Goal: Task Accomplishment & Management: Complete application form

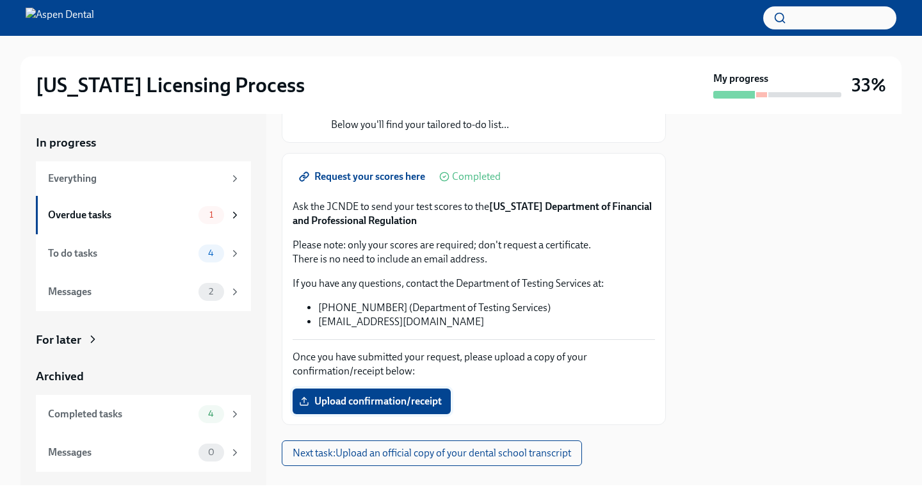
scroll to position [141, 0]
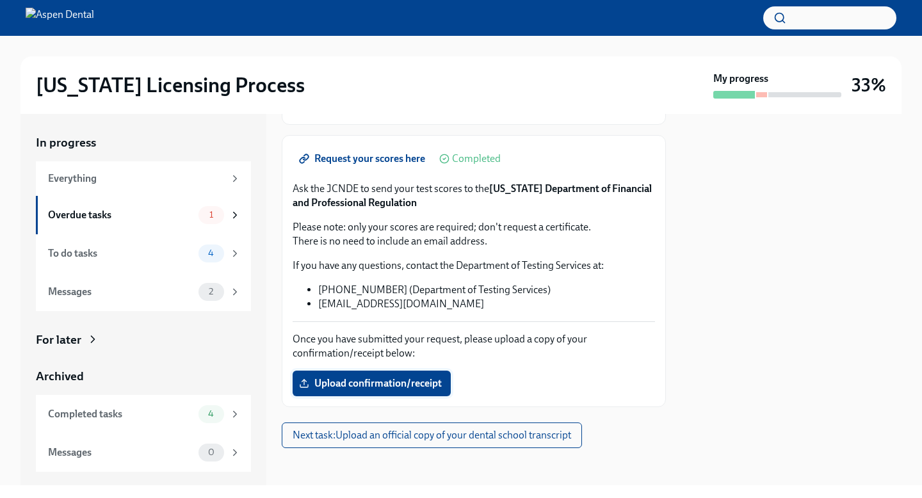
click at [401, 384] on span "Upload confirmation/receipt" at bounding box center [371, 383] width 140 height 13
click at [0, 0] on input "Upload confirmation/receipt" at bounding box center [0, 0] width 0 height 0
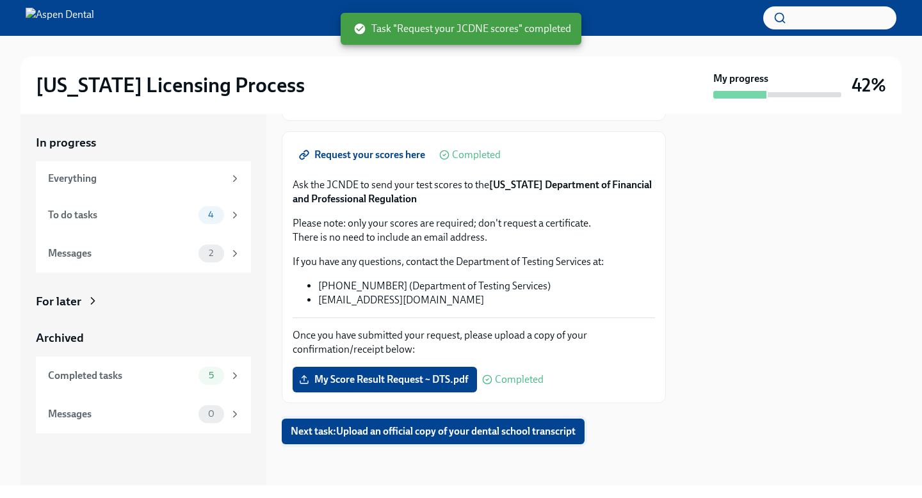
click at [421, 428] on span "Next task : Upload an official copy of your dental school transcript" at bounding box center [433, 431] width 285 height 13
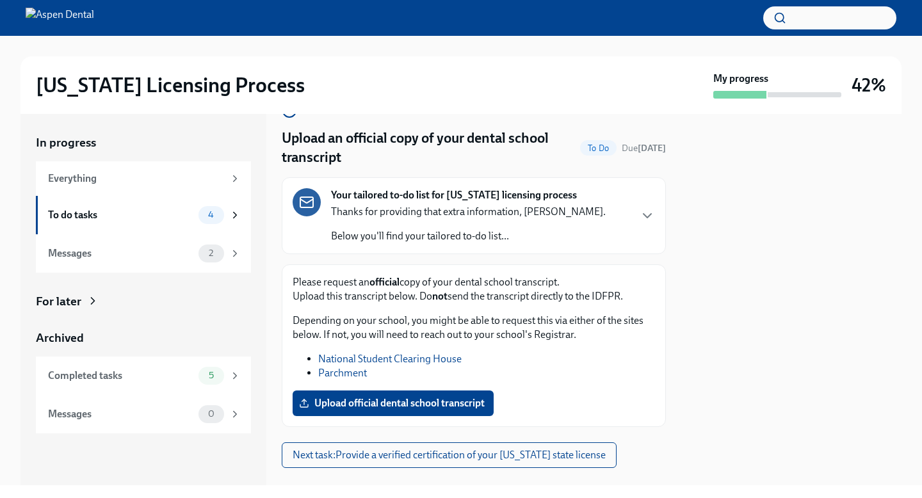
scroll to position [55, 0]
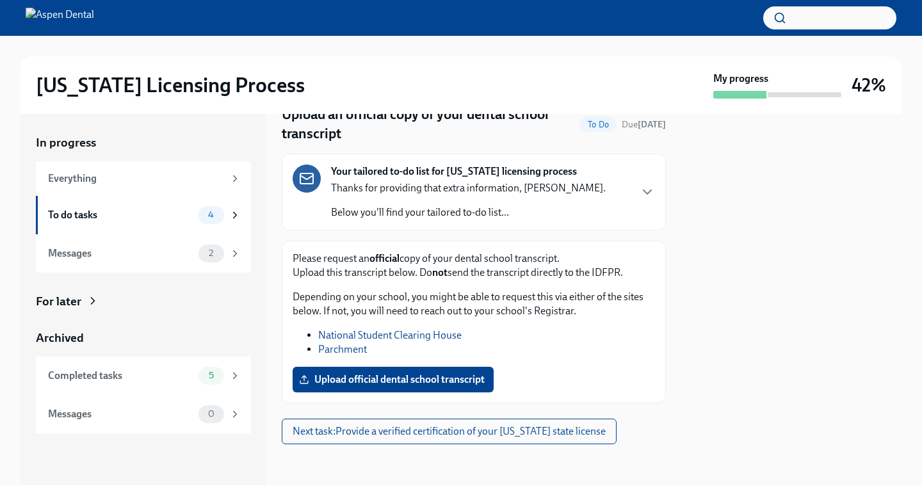
click at [339, 350] on link "Parchment" at bounding box center [342, 349] width 49 height 12
click at [495, 340] on li "National Student Clearing House" at bounding box center [486, 335] width 337 height 14
click at [495, 342] on li "Parchment" at bounding box center [486, 349] width 337 height 14
click at [431, 387] on label "Upload official dental school transcript" at bounding box center [393, 380] width 201 height 26
click at [0, 0] on input "Upload official dental school transcript" at bounding box center [0, 0] width 0 height 0
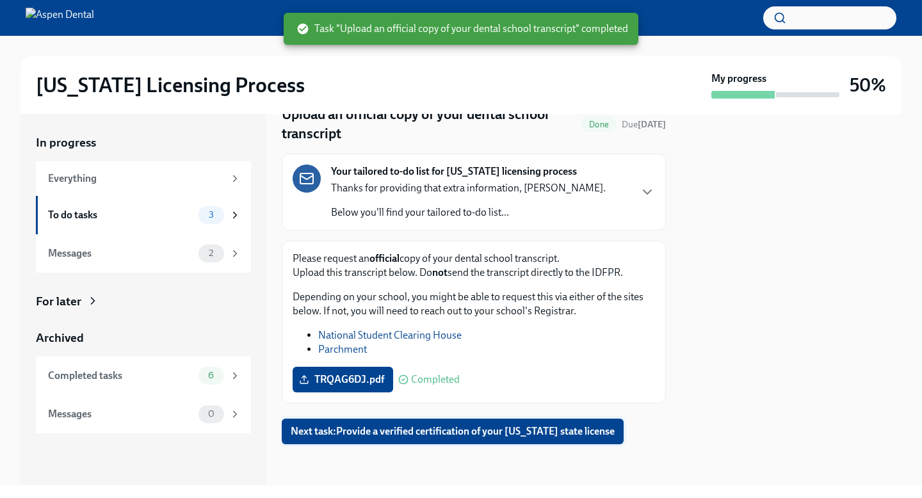
click at [490, 435] on span "Next task : Provide a verified certification of your [US_STATE] state license" at bounding box center [453, 431] width 324 height 13
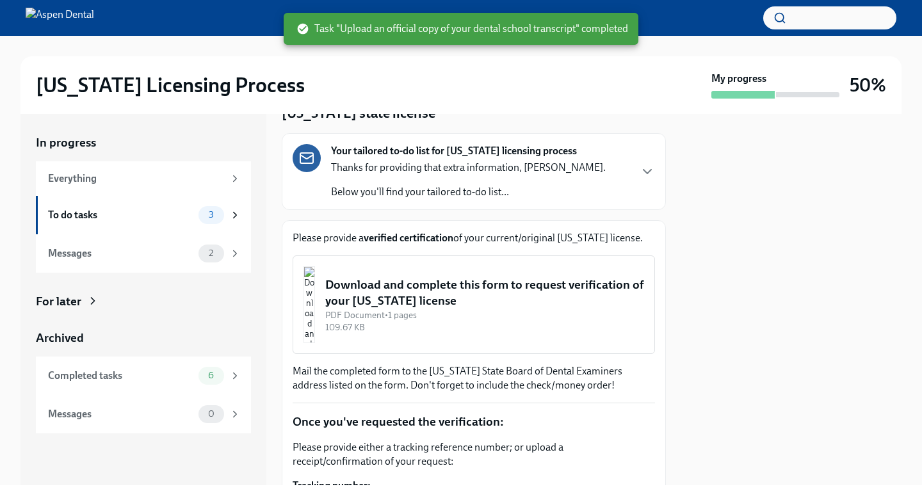
scroll to position [77, 0]
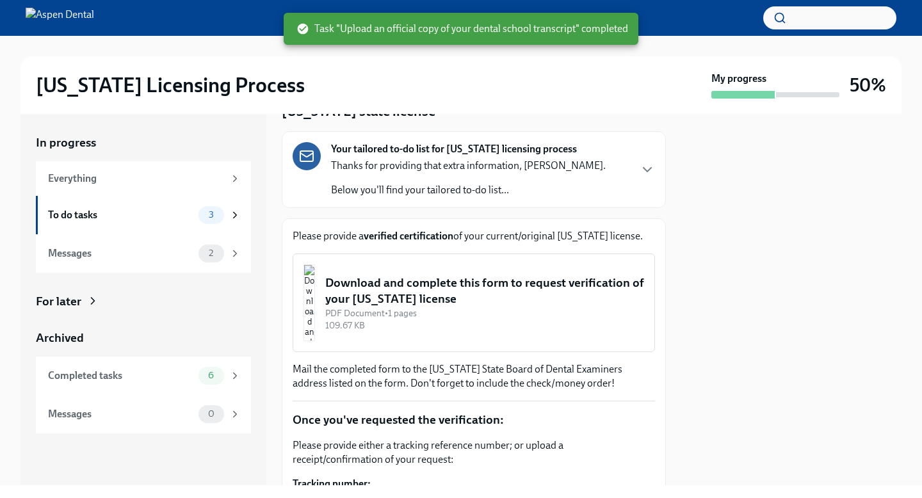
click at [702, 335] on div at bounding box center [791, 299] width 220 height 371
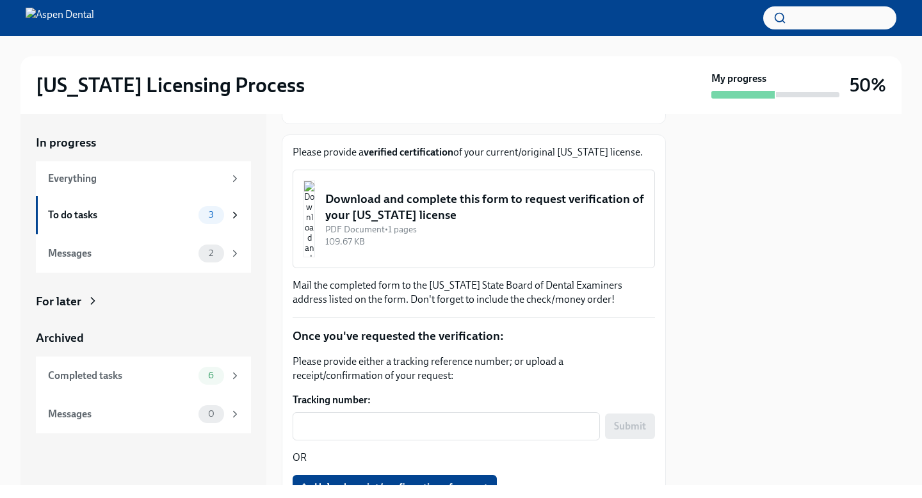
scroll to position [159, 0]
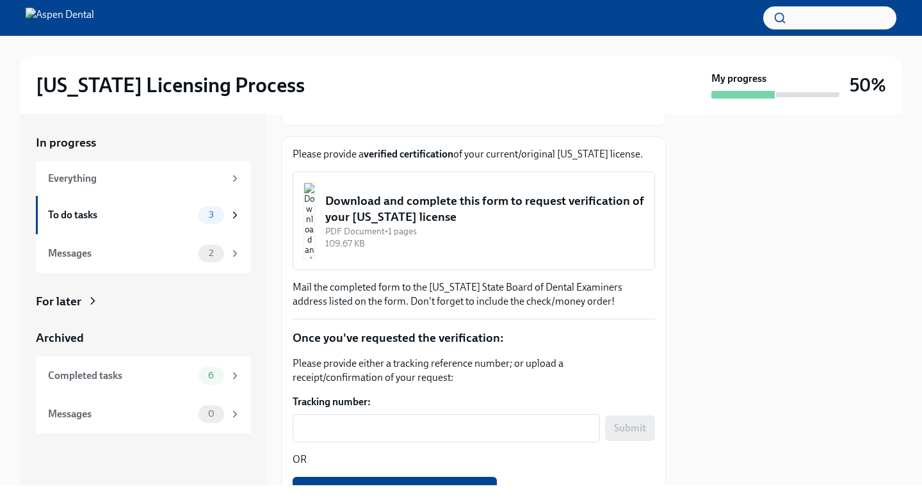
click at [392, 221] on div "Download and complete this form to request verification of your [US_STATE] lice…" at bounding box center [484, 209] width 319 height 33
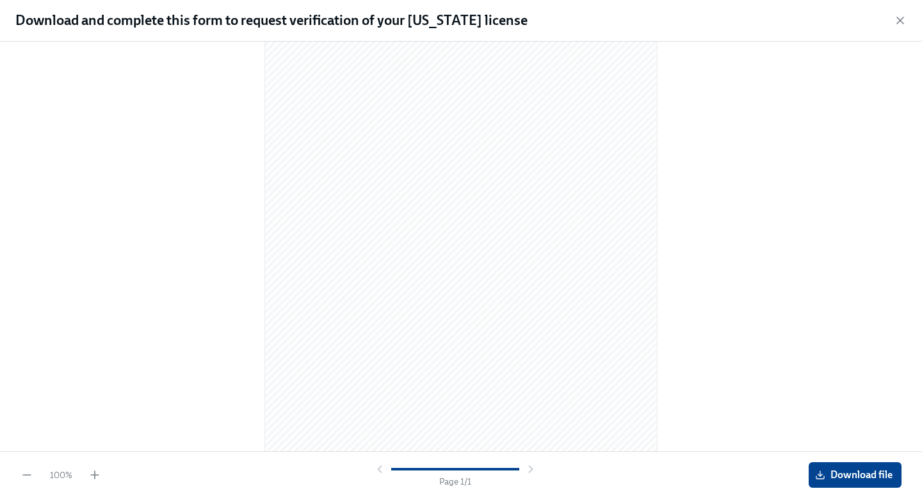
scroll to position [119, 0]
click at [826, 472] on span "Download file" at bounding box center [854, 475] width 75 height 13
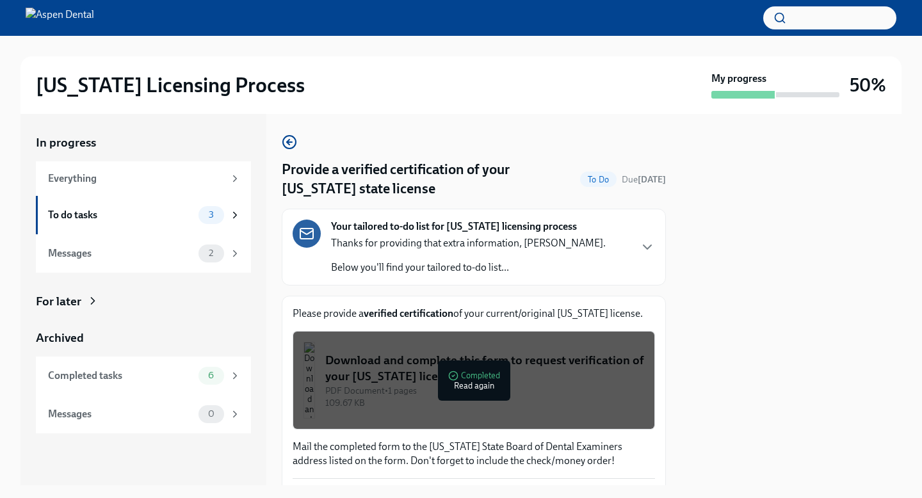
click at [653, 281] on div "Your tailored to-do list for [US_STATE] licensing process Thanks for providing …" at bounding box center [474, 247] width 384 height 77
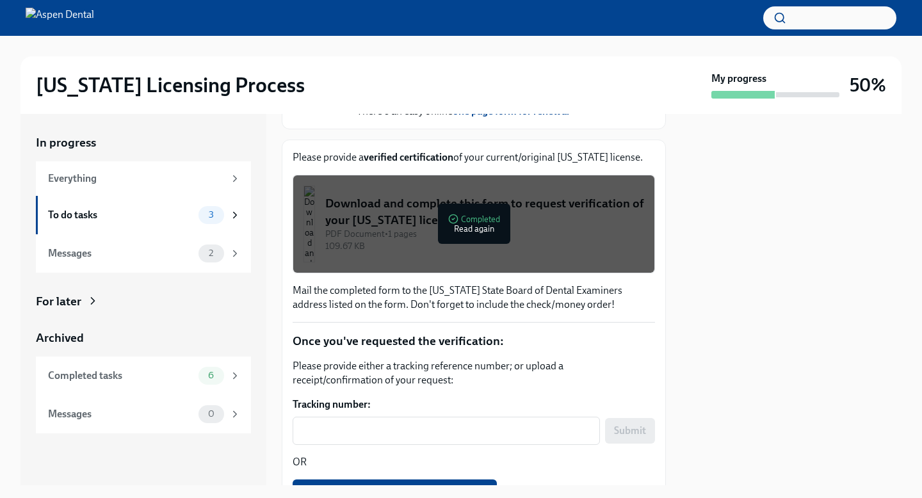
scroll to position [768, 0]
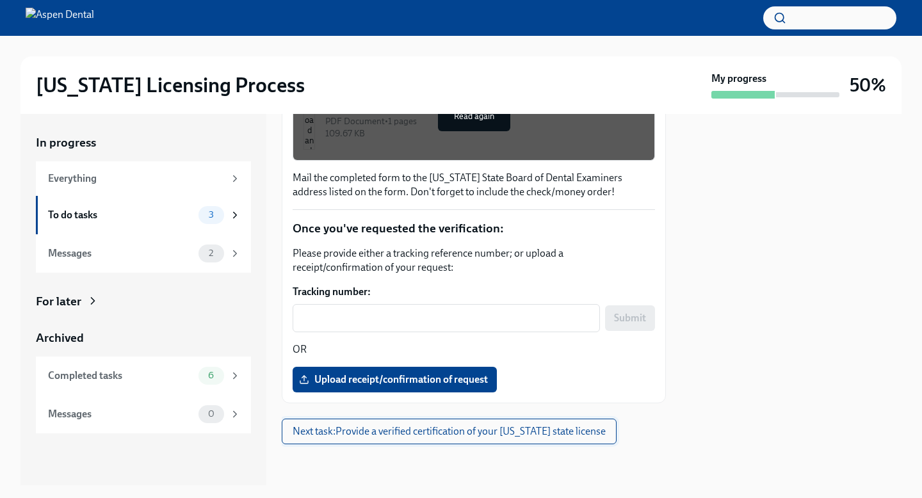
click at [376, 437] on span "Next task : Provide a verified certification of your [US_STATE] state license" at bounding box center [449, 431] width 313 height 13
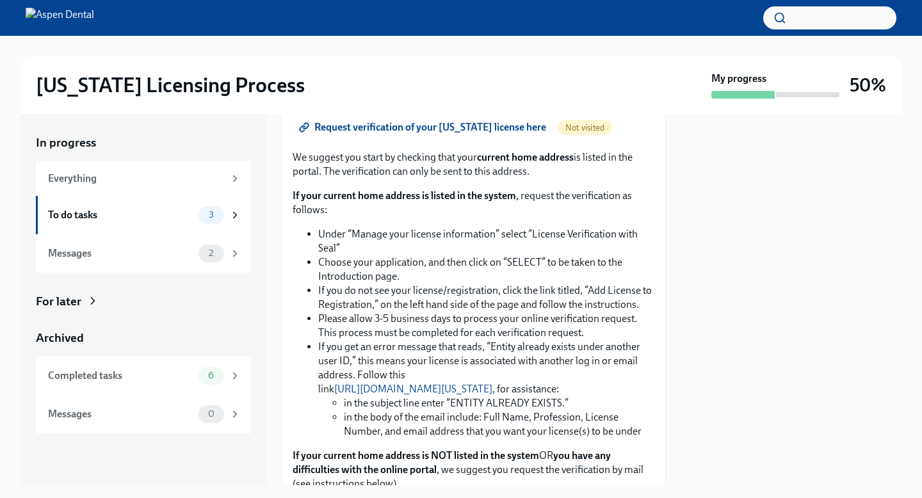
scroll to position [695, 0]
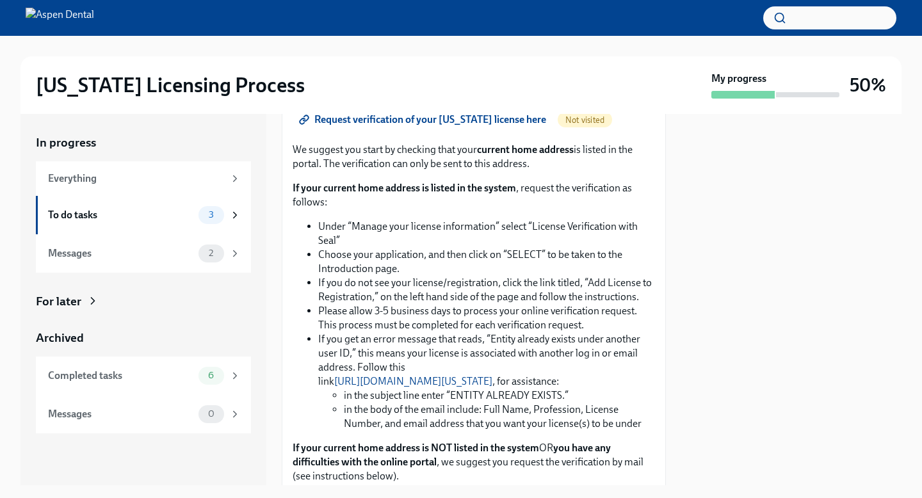
click at [639, 209] on p "If your current home address is listed in the system , request the verification…" at bounding box center [474, 195] width 362 height 28
